Goal: Find specific page/section: Find specific page/section

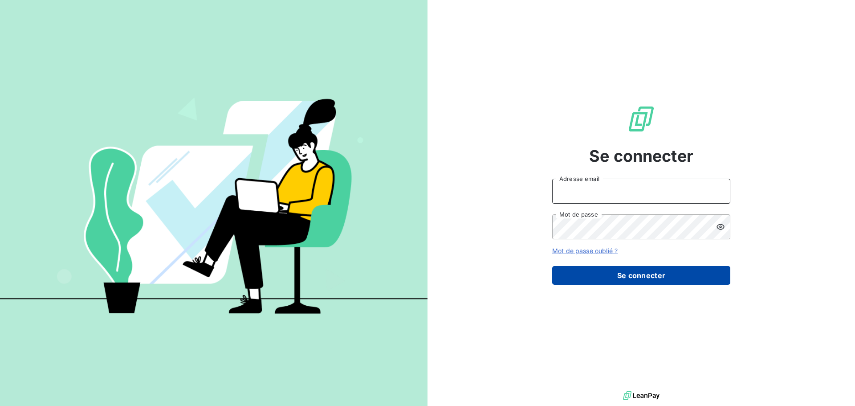
type input "[EMAIL_ADDRESS][DOMAIN_NAME]"
click at [615, 278] on button "Se connecter" at bounding box center [641, 275] width 178 height 19
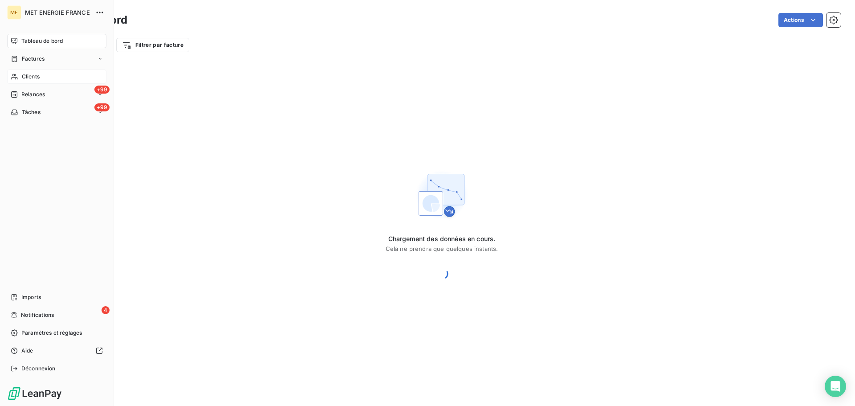
click at [43, 81] on div "Clients" at bounding box center [56, 76] width 99 height 14
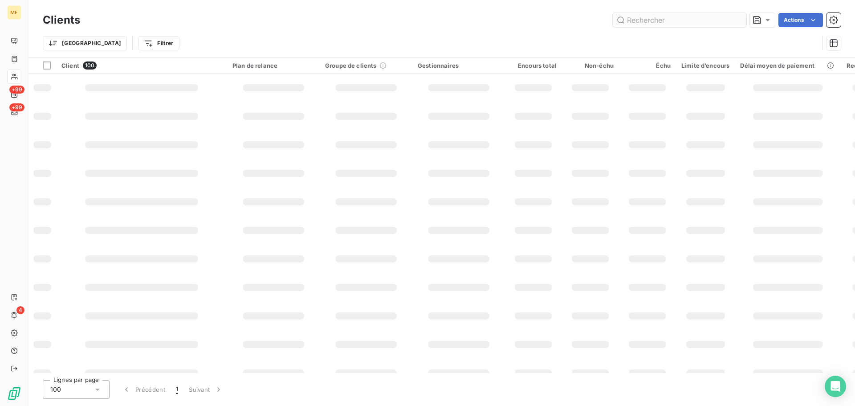
click at [651, 21] on input "text" at bounding box center [680, 20] width 134 height 14
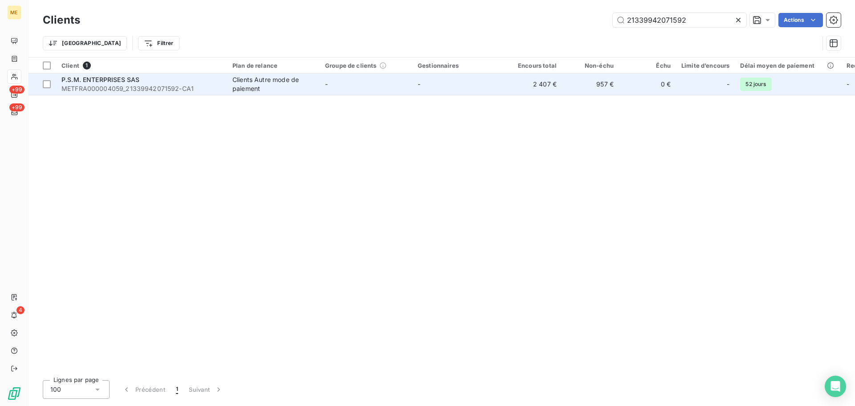
type input "21339942071592"
click at [514, 85] on td "2 407 €" at bounding box center [533, 83] width 57 height 21
